Goal: Information Seeking & Learning: Learn about a topic

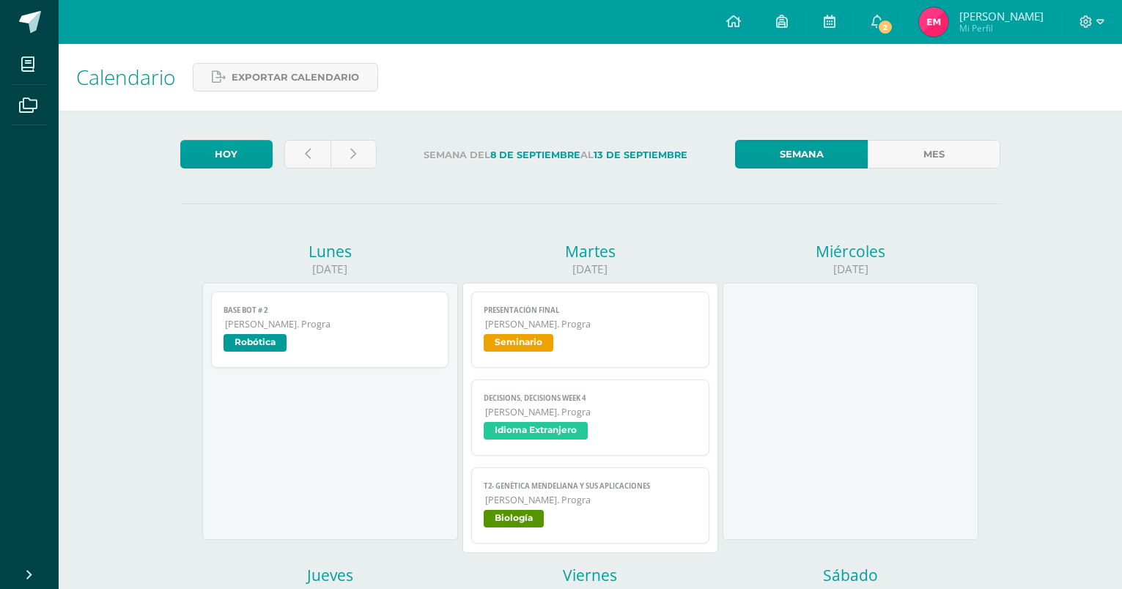
scroll to position [61, 0]
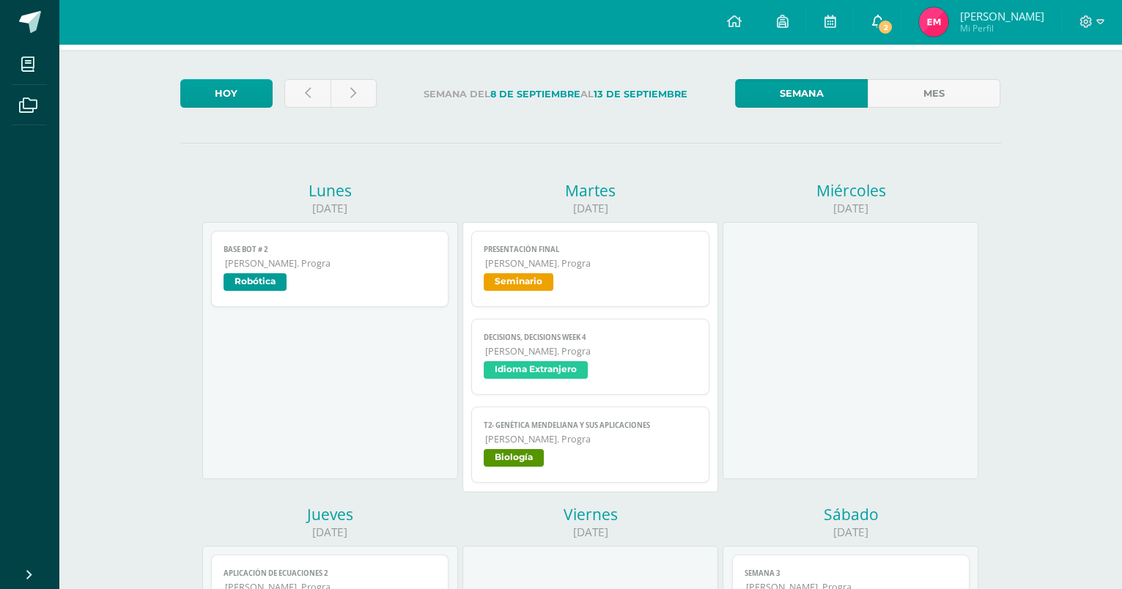
click at [901, 1] on link "2" at bounding box center [877, 22] width 47 height 44
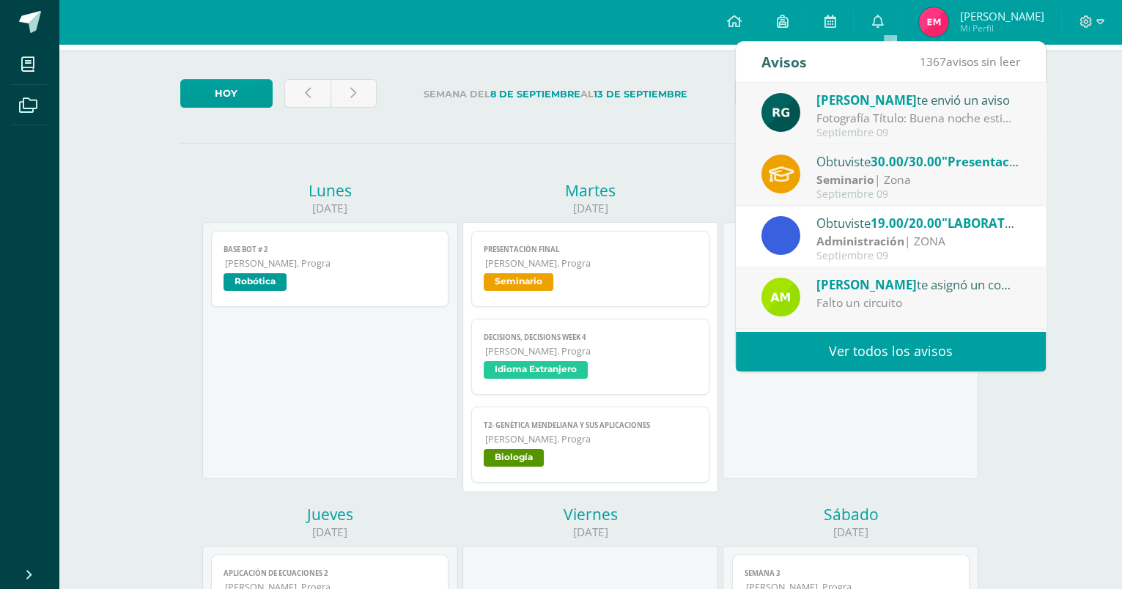
click at [920, 174] on div "Seminario | Zona" at bounding box center [918, 179] width 204 height 17
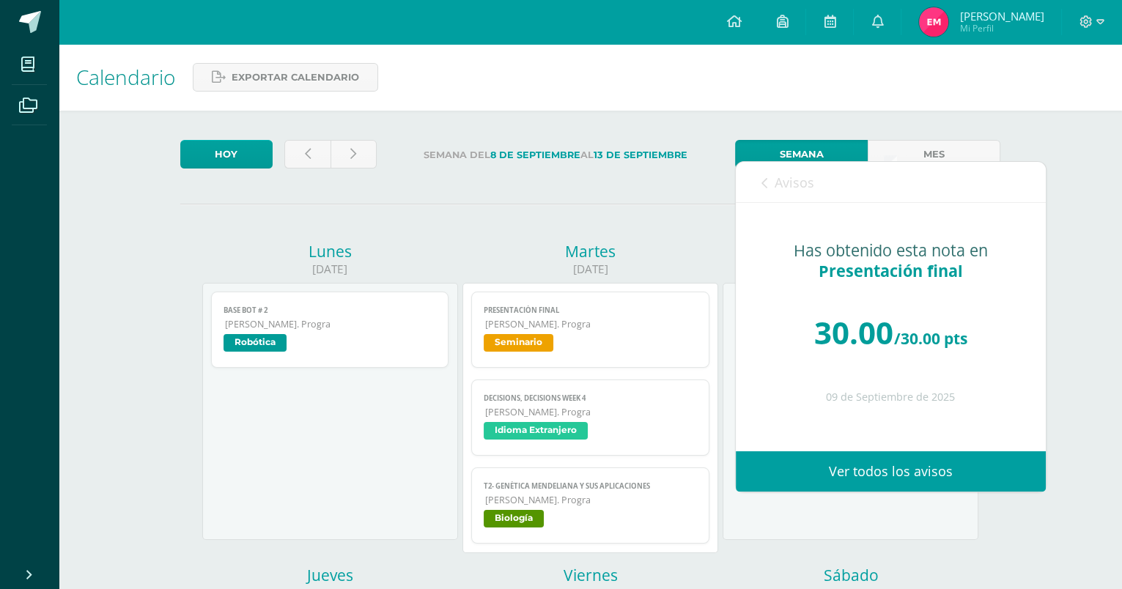
scroll to position [0, 0]
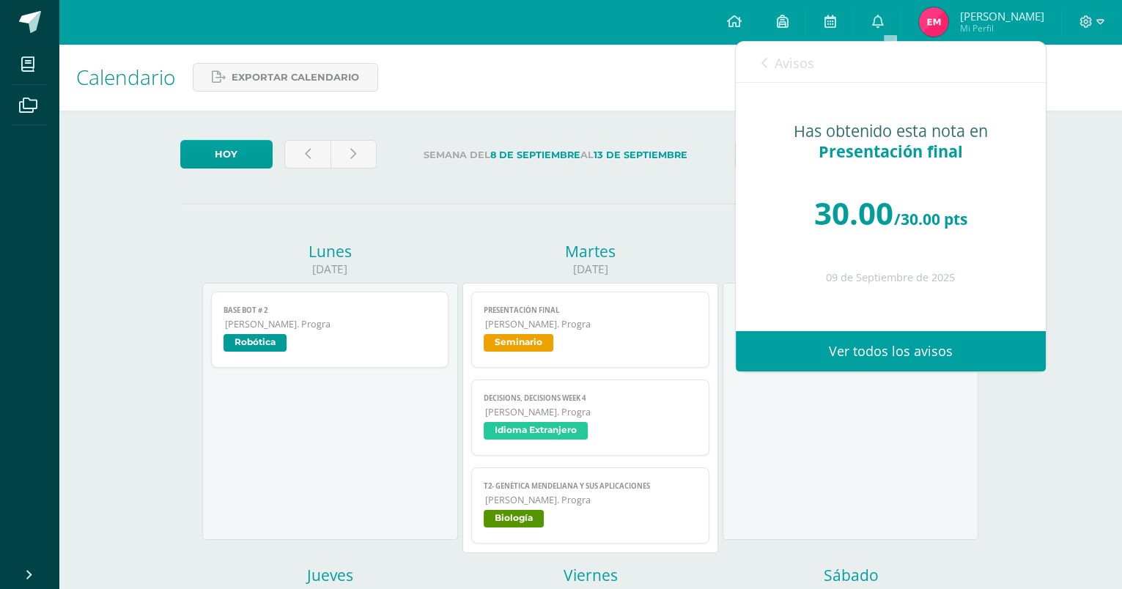
click at [775, 67] on span "Avisos" at bounding box center [795, 63] width 40 height 18
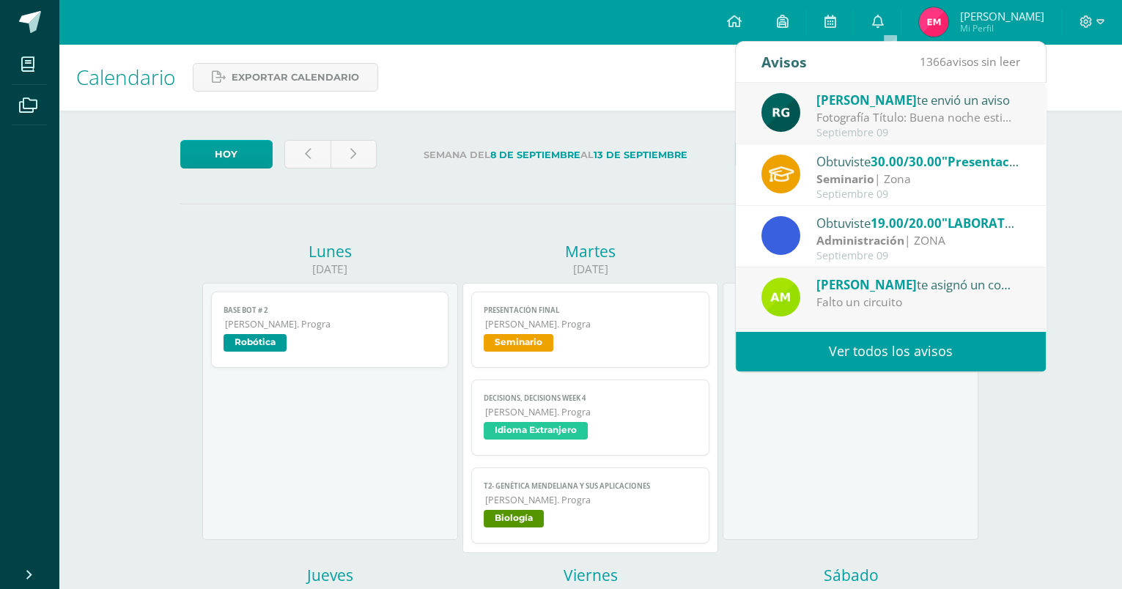
click at [893, 135] on div "Septiembre 09" at bounding box center [918, 133] width 204 height 12
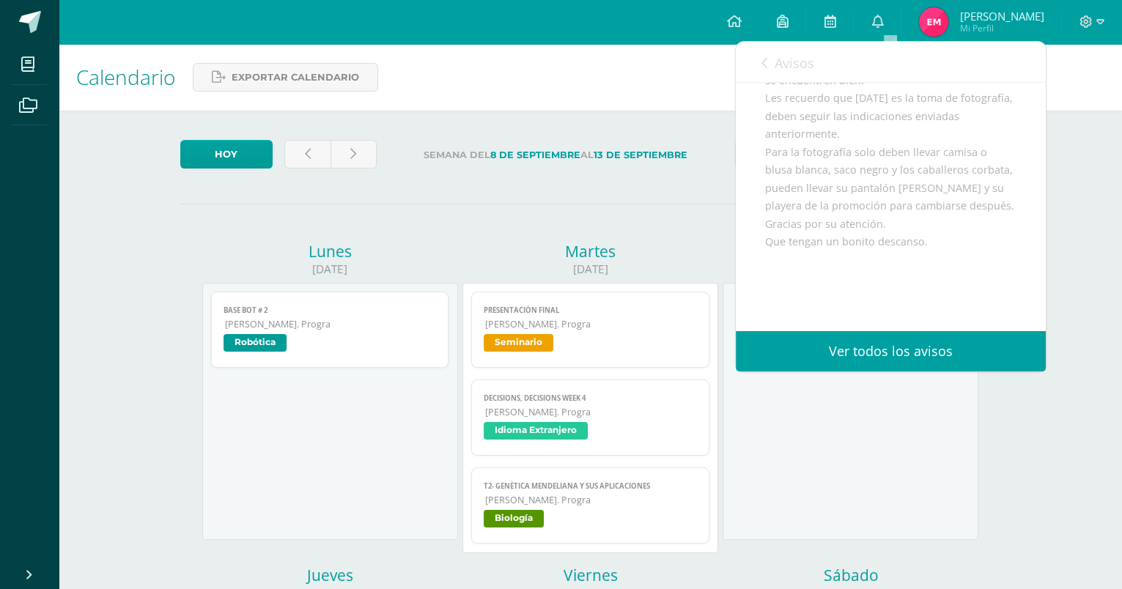
scroll to position [182, 0]
click at [896, 27] on link "0" at bounding box center [877, 22] width 47 height 44
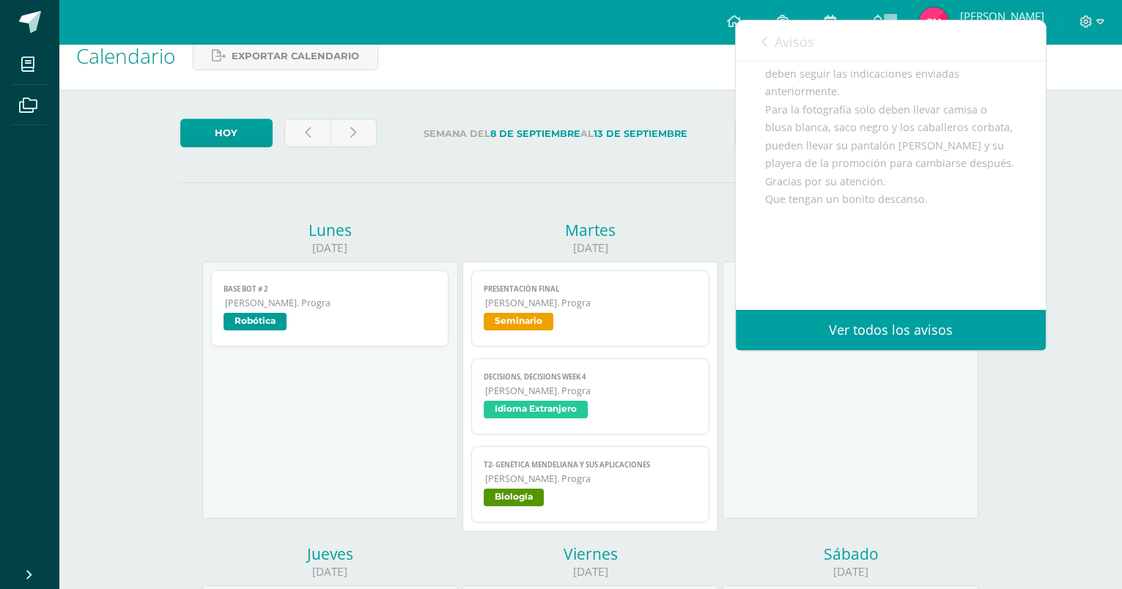
scroll to position [61, 0]
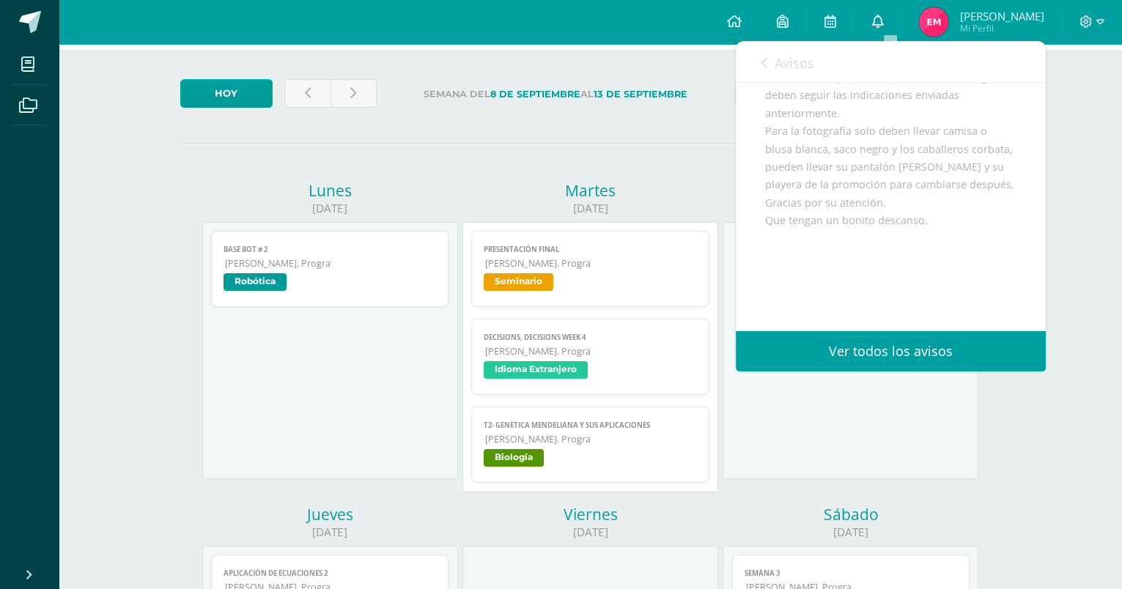
click at [897, 15] on link "0" at bounding box center [877, 22] width 47 height 44
click at [933, 484] on div "Miércoles 10/09/2025" at bounding box center [850, 341] width 260 height 323
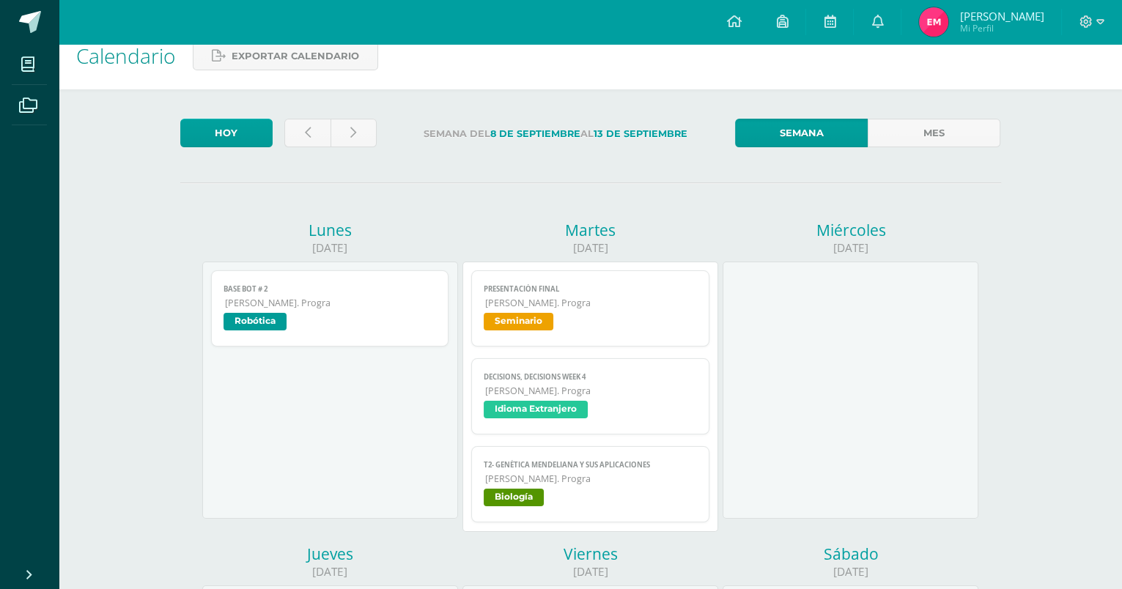
scroll to position [0, 0]
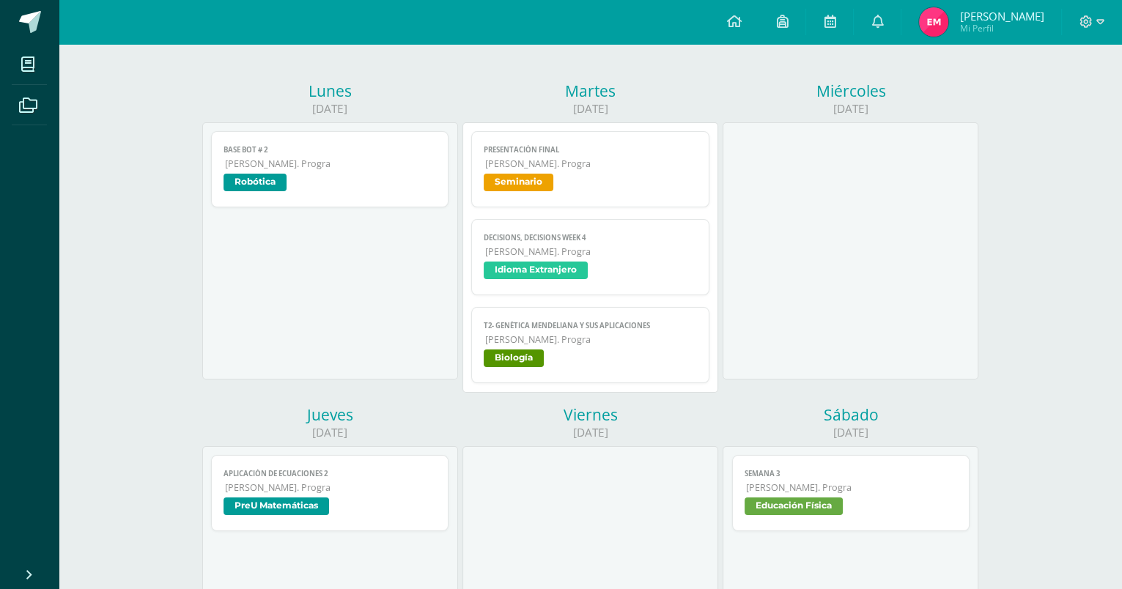
scroll to position [182, 0]
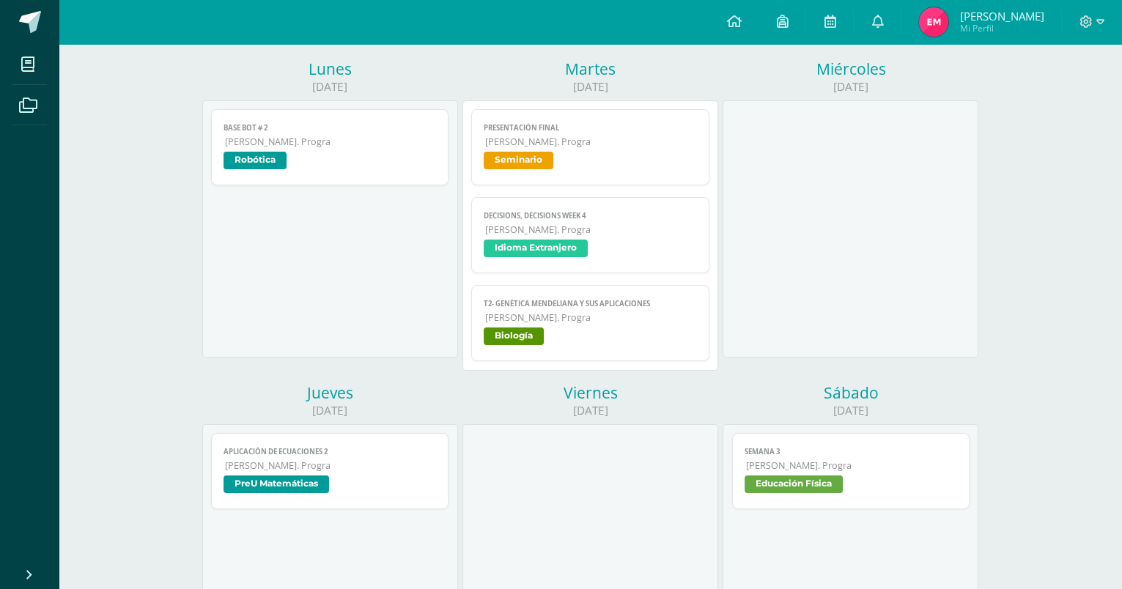
click at [608, 322] on link "T2- Genética Mendeliana y sus aplicaciones Quinto Bach. Progra Biología" at bounding box center [590, 323] width 238 height 76
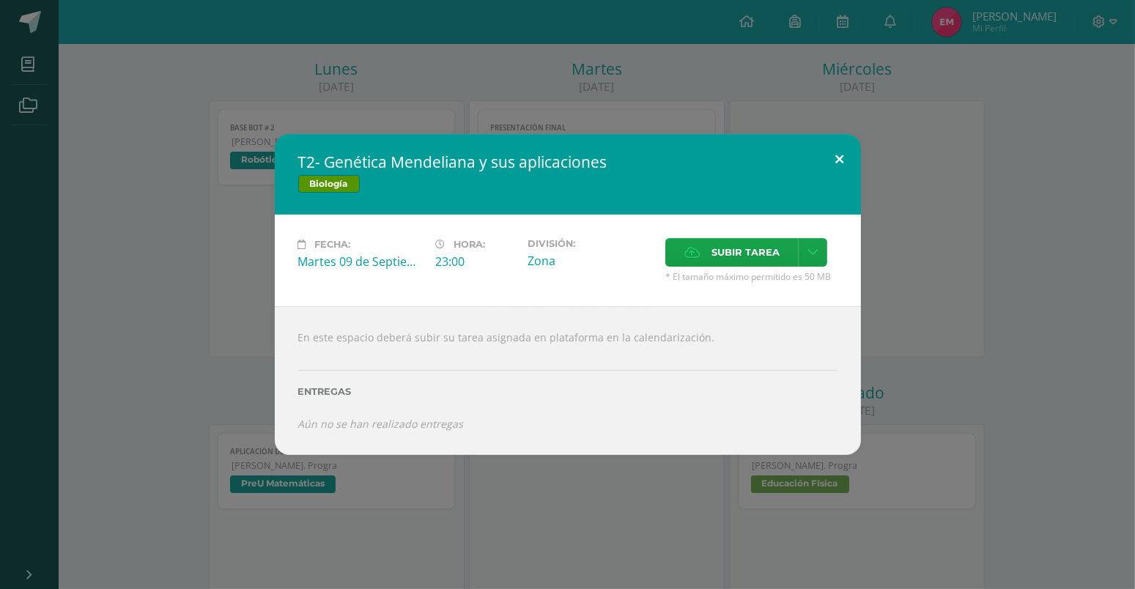
click at [838, 166] on button at bounding box center [840, 159] width 42 height 50
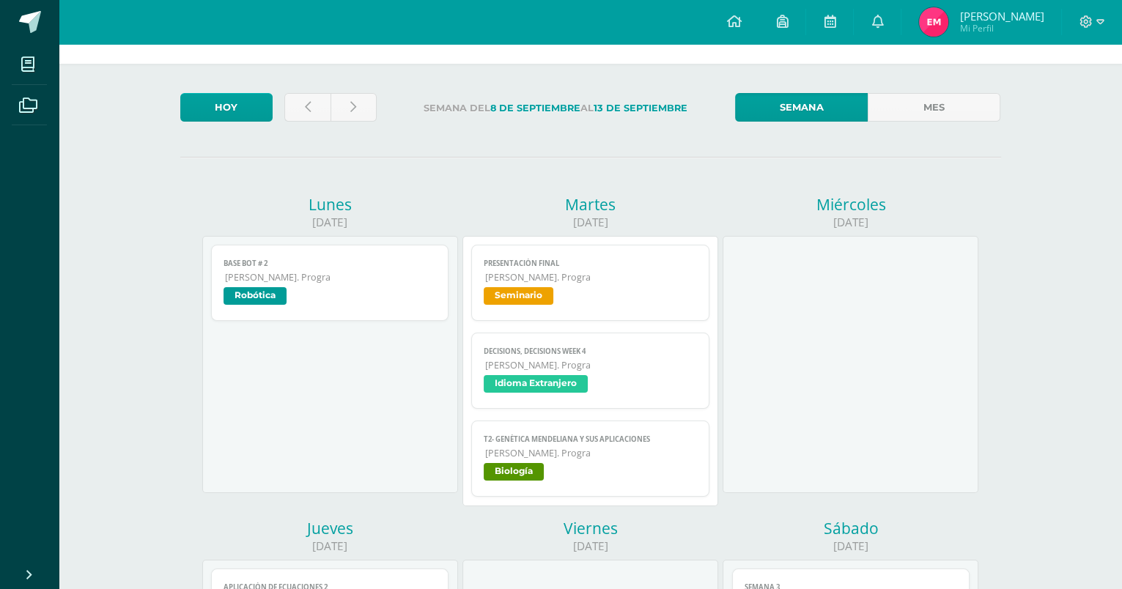
scroll to position [0, 0]
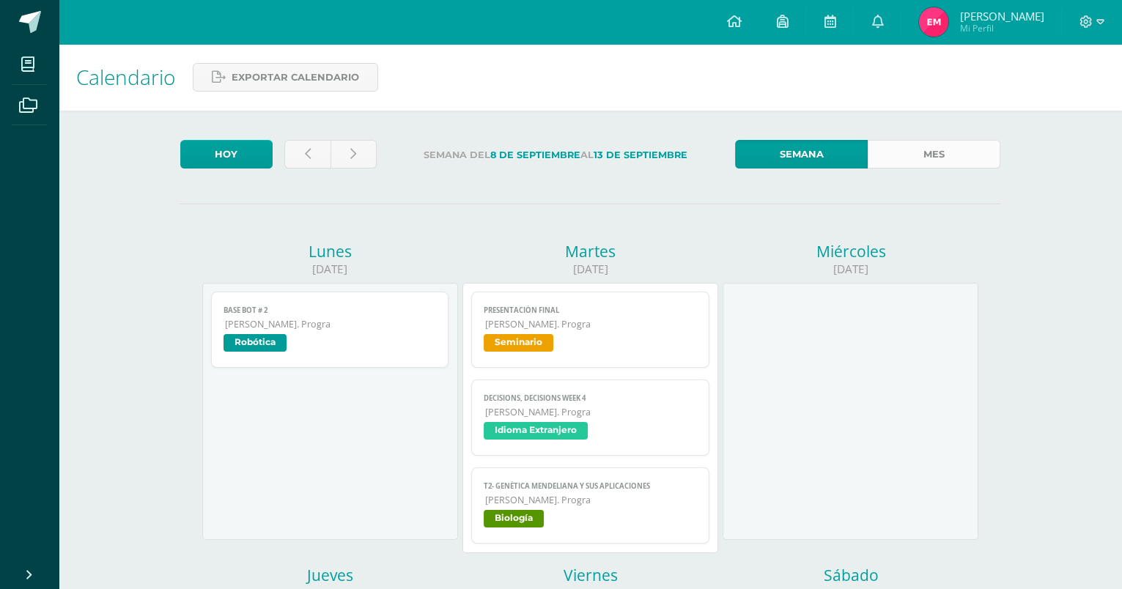
click at [879, 152] on link "Mes" at bounding box center [934, 154] width 133 height 29
click at [912, 166] on link "Mes" at bounding box center [934, 154] width 133 height 29
click at [894, 145] on link "Mes" at bounding box center [934, 154] width 133 height 29
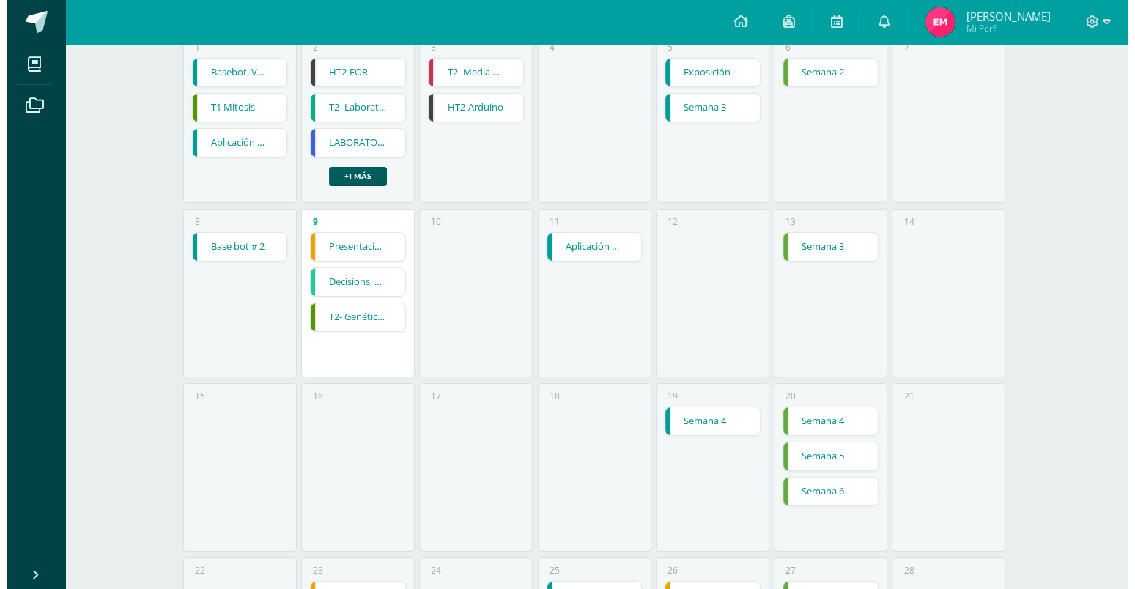
scroll to position [88, 0]
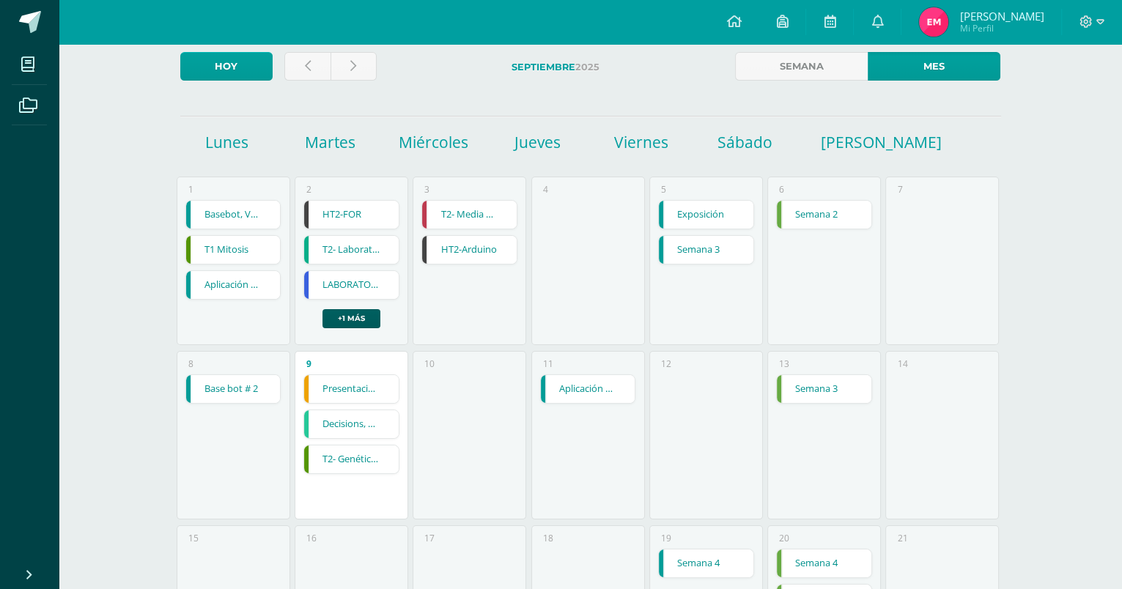
click at [225, 254] on link "T1 Mitosis" at bounding box center [233, 250] width 95 height 28
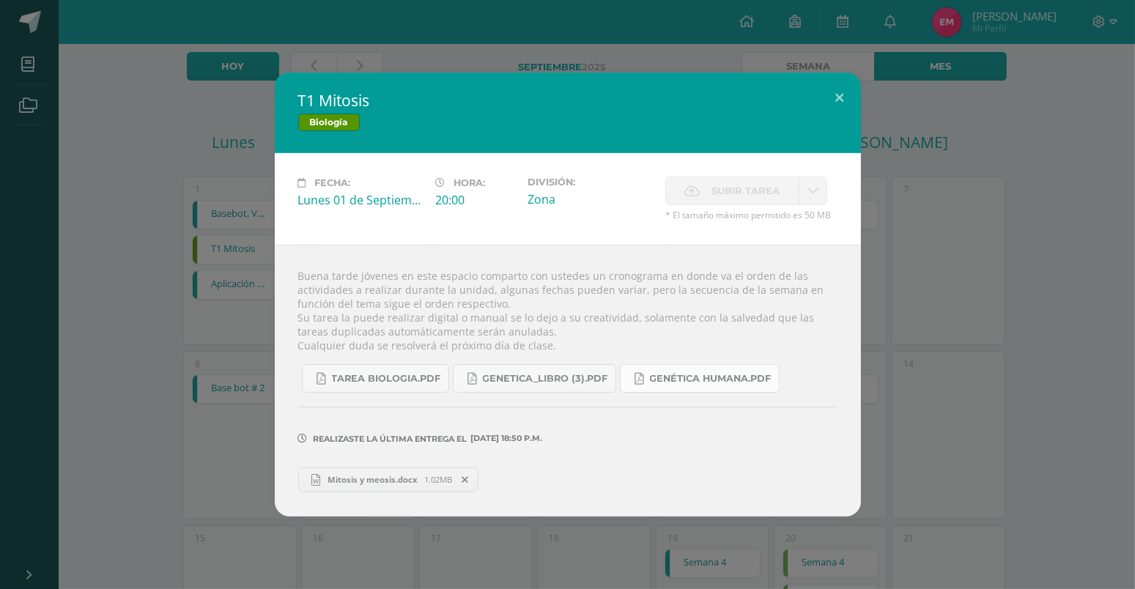
click at [677, 386] on link "Genética humana.pdf" at bounding box center [700, 378] width 160 height 29
click at [380, 383] on span "Tarea biologia.pdf" at bounding box center [386, 379] width 109 height 12
